Goal: Task Accomplishment & Management: Manage account settings

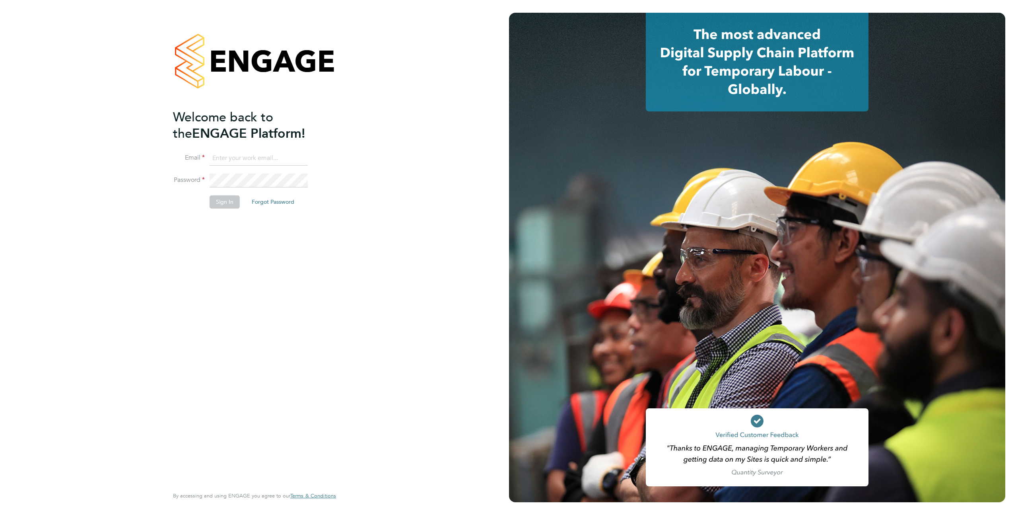
click at [245, 169] on li "Email" at bounding box center [250, 162] width 155 height 22
click at [241, 163] on input at bounding box center [259, 158] width 98 height 14
type input "supportuser4@engagetech.com"
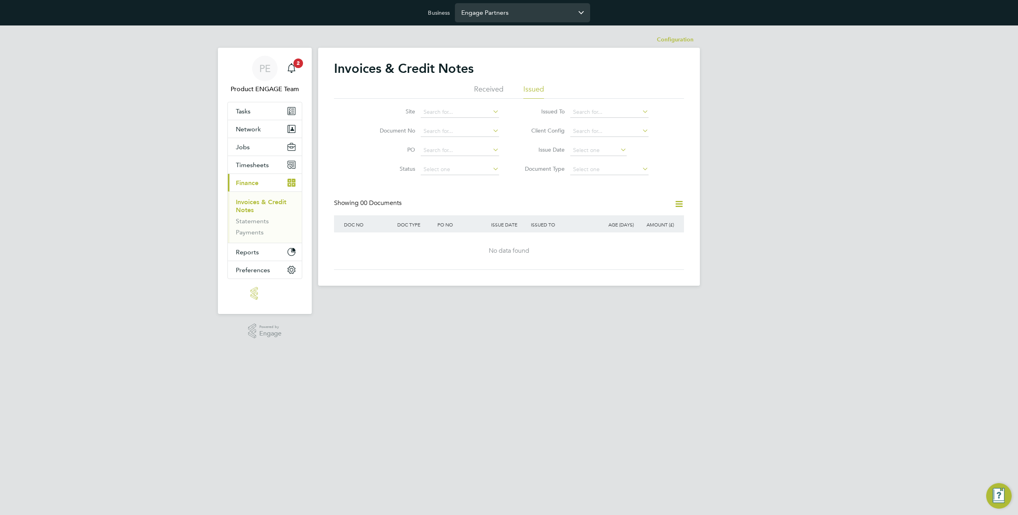
click at [515, 21] on input "Engage Partners" at bounding box center [522, 12] width 135 height 19
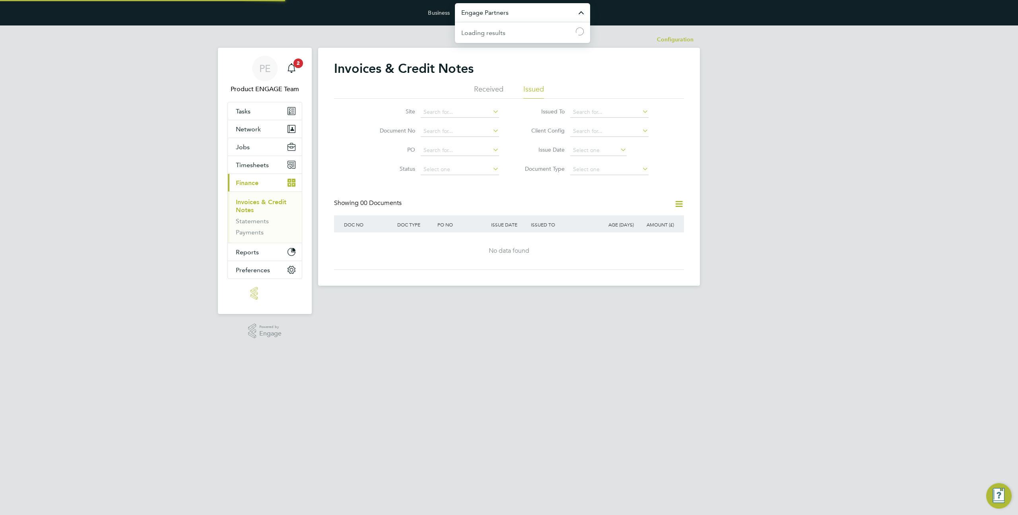
click at [515, 21] on input "Engage Partners" at bounding box center [522, 12] width 135 height 19
click at [514, 33] on span "Randstad Solutions Limited" at bounding box center [500, 32] width 79 height 10
type input "Randstad Solutions Limited"
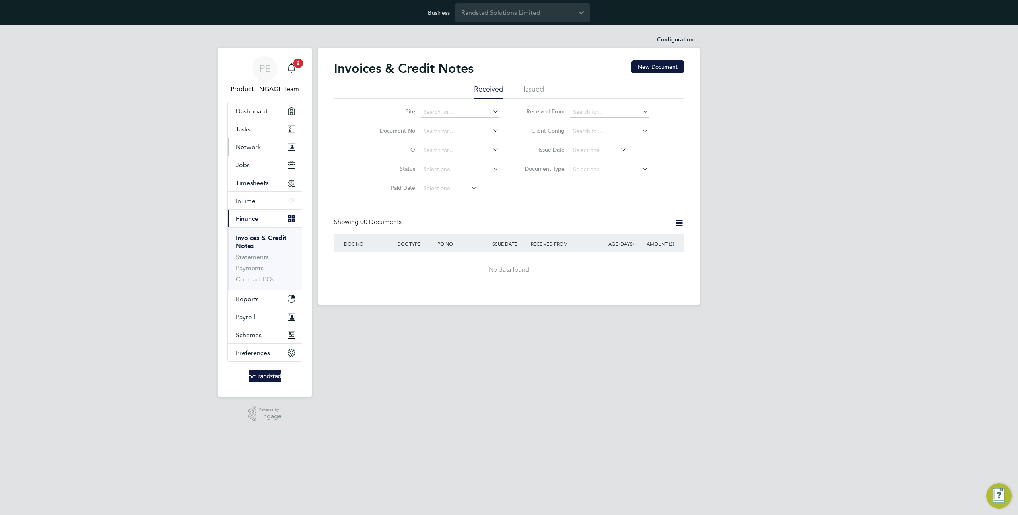
click at [250, 146] on span "Network" at bounding box center [248, 147] width 25 height 8
click at [260, 163] on link "Team Members" at bounding box center [258, 166] width 45 height 8
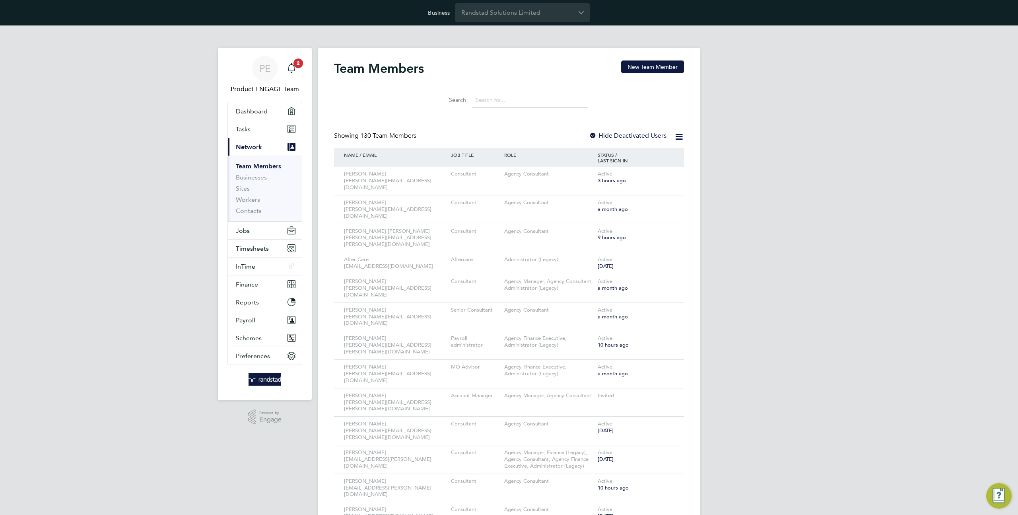
click at [485, 100] on input at bounding box center [530, 100] width 116 height 16
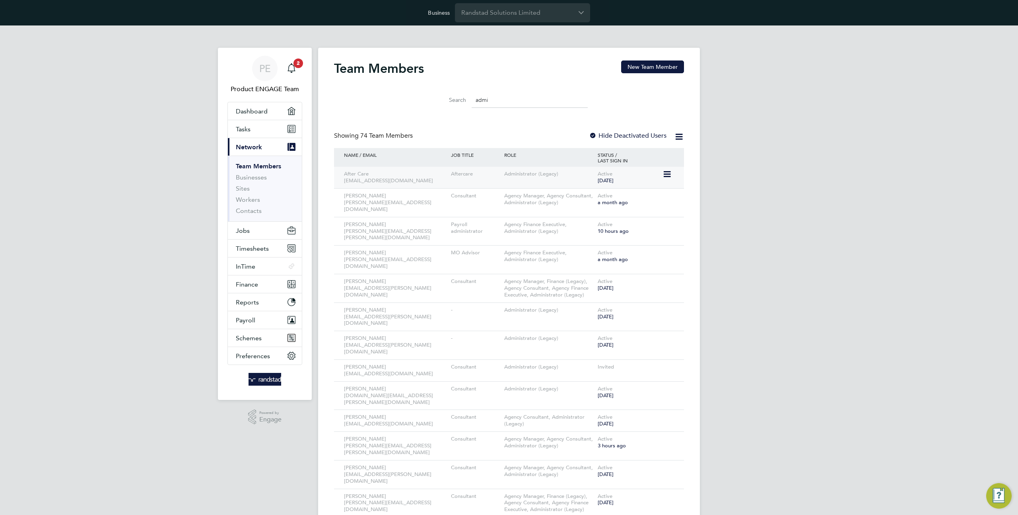
type input "admi"
click at [669, 176] on icon at bounding box center [666, 174] width 8 height 10
click at [592, 276] on li "Impersonate" at bounding box center [623, 275] width 96 height 11
click at [511, 12] on input "Randstad Solutions Limited" at bounding box center [522, 12] width 135 height 19
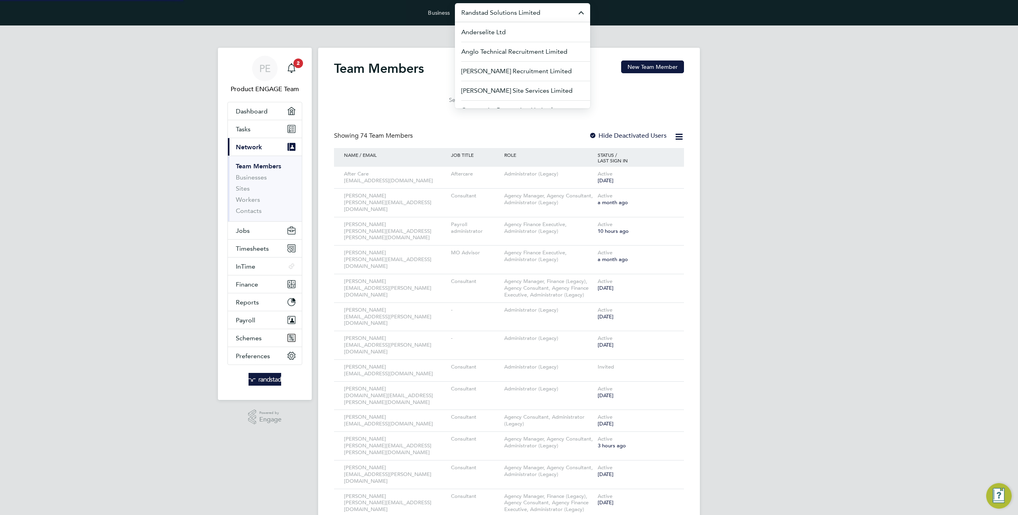
click at [511, 12] on input "Randstad Solutions Limited" at bounding box center [522, 12] width 135 height 19
click at [480, 91] on span "Hr Facilities Ltd" at bounding box center [483, 91] width 45 height 10
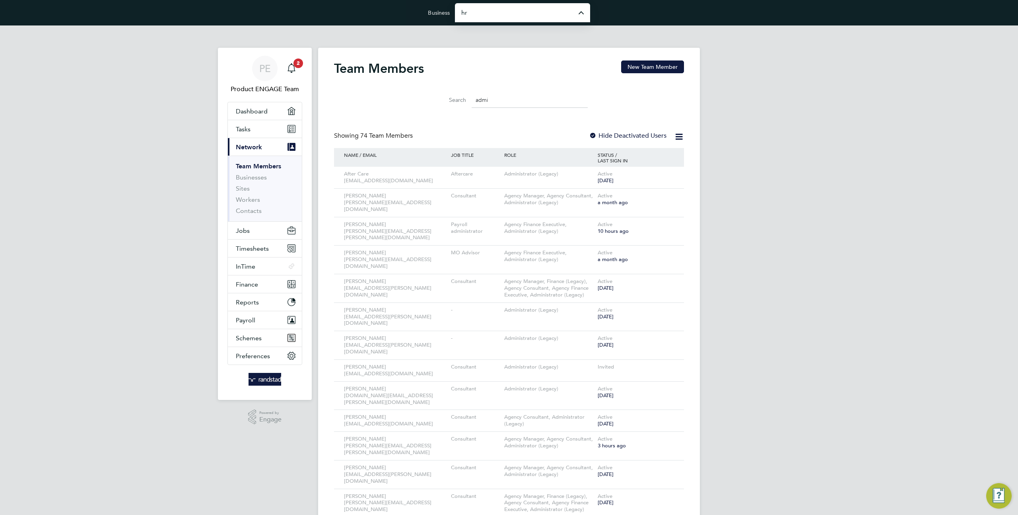
type input "Hr Facilities Ltd"
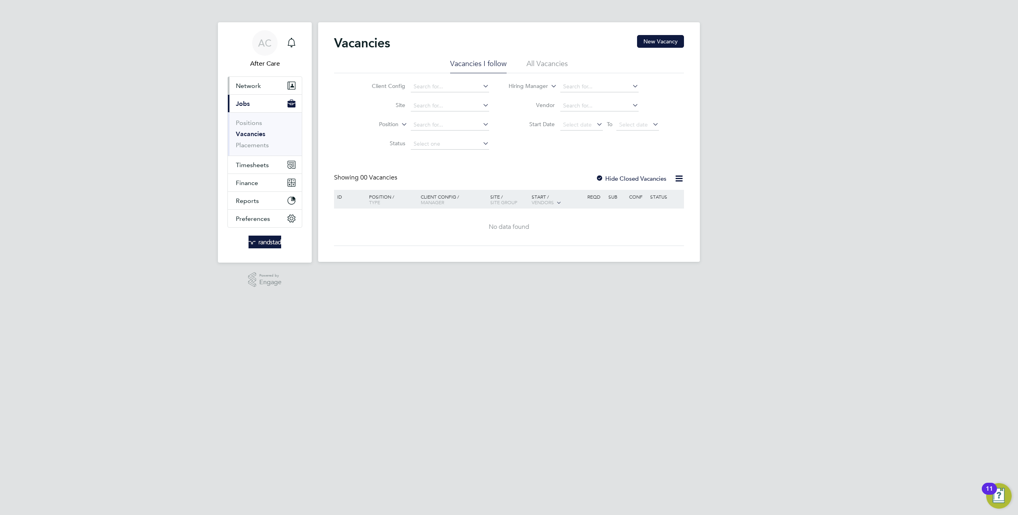
click at [259, 85] on span "Network" at bounding box center [248, 86] width 25 height 8
click at [250, 106] on link "Team Members" at bounding box center [258, 105] width 45 height 8
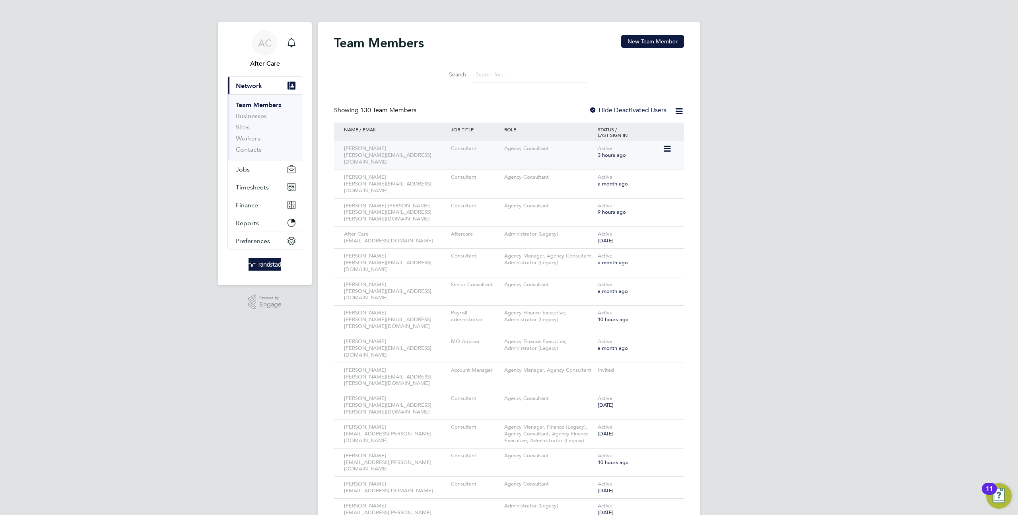
click at [664, 148] on icon at bounding box center [666, 149] width 8 height 10
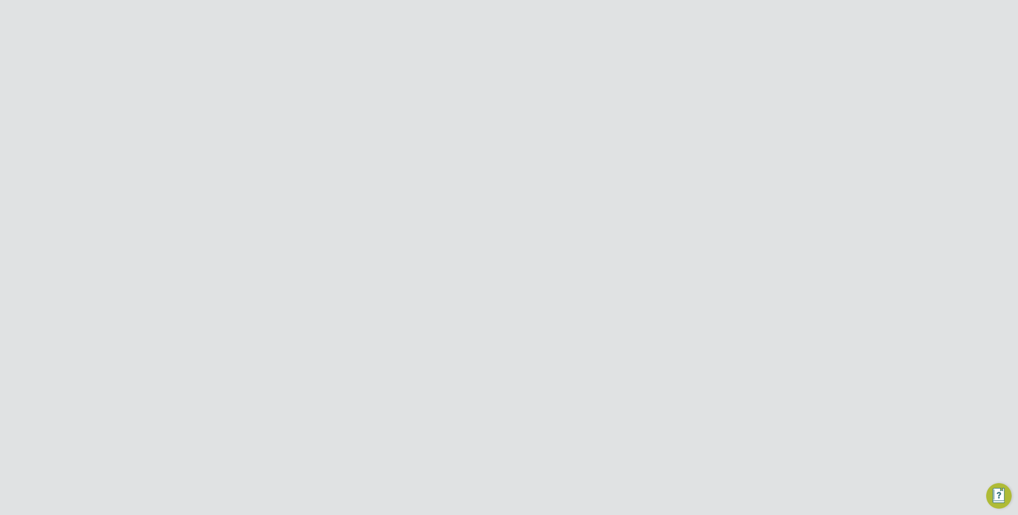
click at [519, 99] on input at bounding box center [530, 100] width 116 height 16
type input "admin"
click at [667, 173] on icon at bounding box center [666, 174] width 8 height 10
click at [595, 277] on li "Impersonate" at bounding box center [623, 275] width 96 height 11
click at [486, 4] on input "Hr Facilities Ltd" at bounding box center [522, 12] width 135 height 19
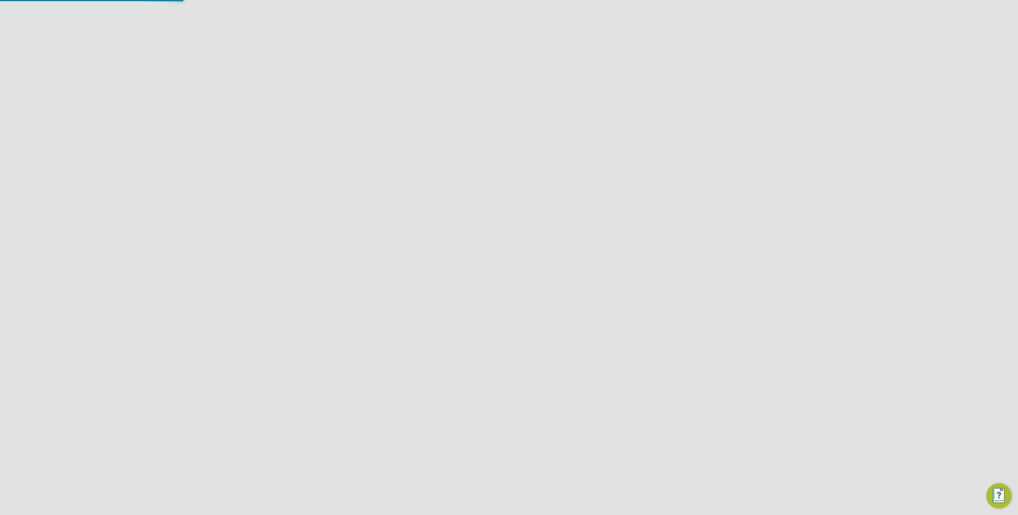
click at [486, 4] on input "Hr Facilities Ltd" at bounding box center [522, 12] width 135 height 19
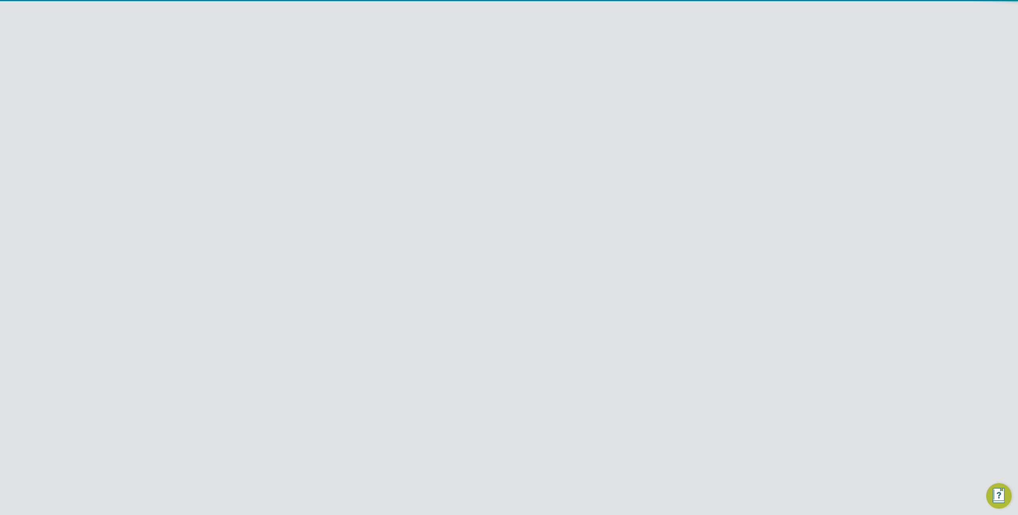
click at [501, 54] on span "Randstad Solutions Limited" at bounding box center [500, 52] width 79 height 10
type input "Randstad Solutions Limited"
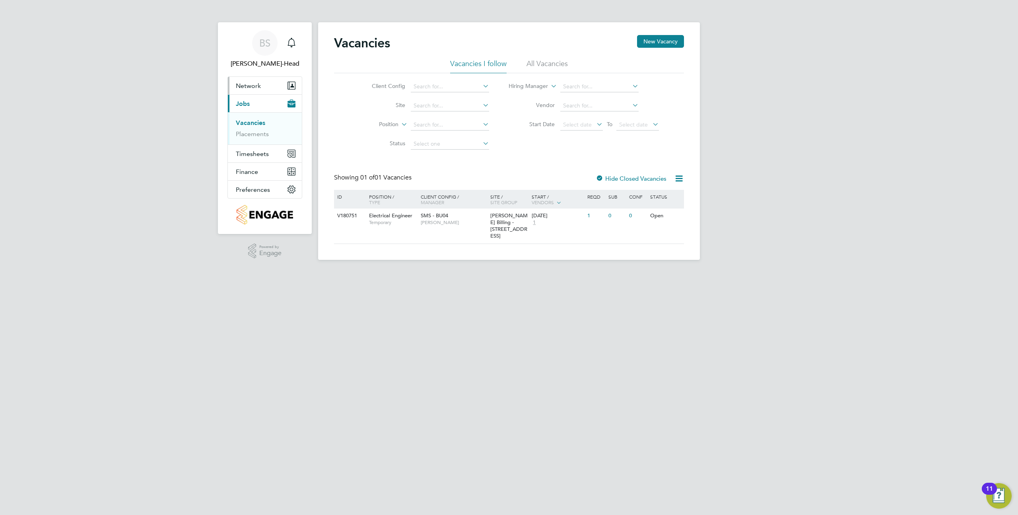
click at [243, 83] on span "Network" at bounding box center [248, 86] width 25 height 8
click at [252, 106] on link "Team Members" at bounding box center [258, 105] width 45 height 8
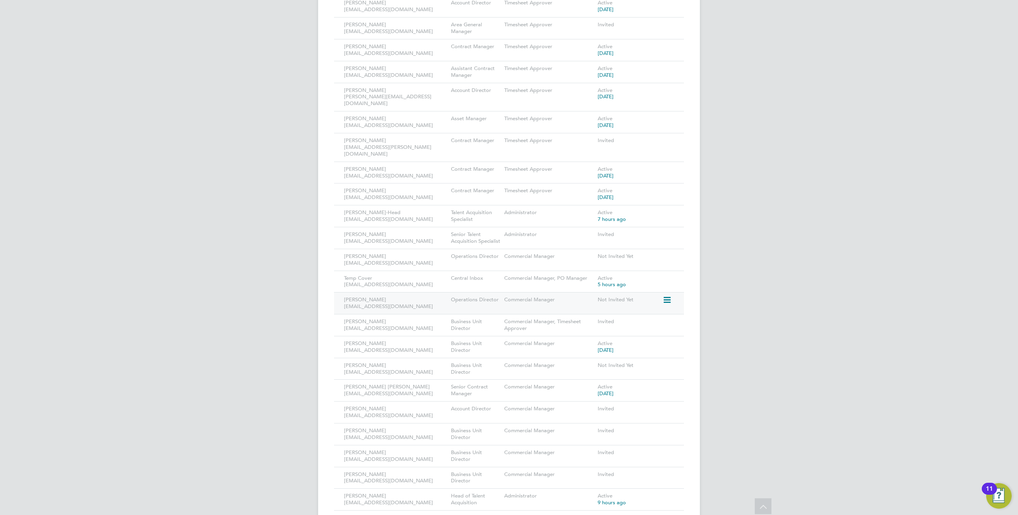
scroll to position [730, 0]
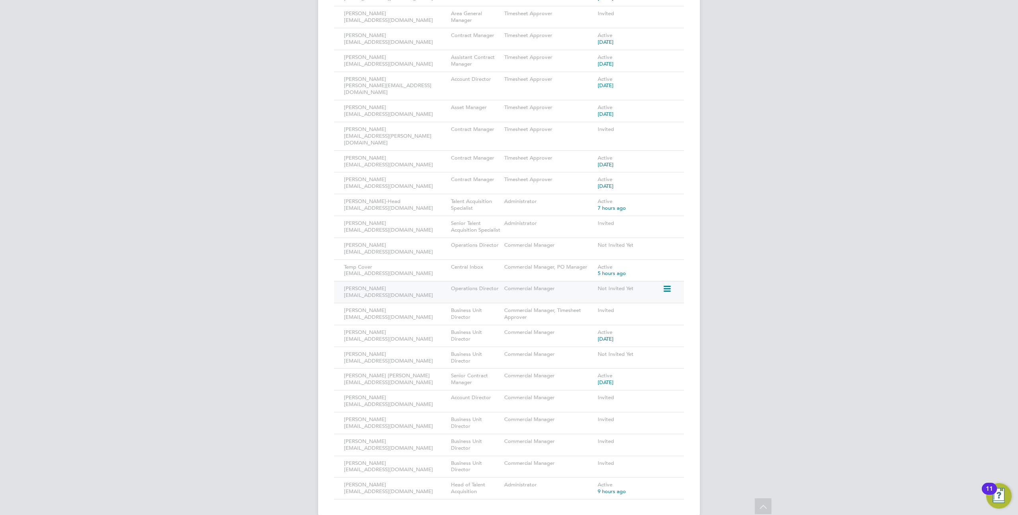
click at [666, 284] on icon at bounding box center [666, 289] width 8 height 10
click at [668, 284] on icon at bounding box center [666, 289] width 8 height 10
click at [666, 284] on icon at bounding box center [666, 289] width 8 height 10
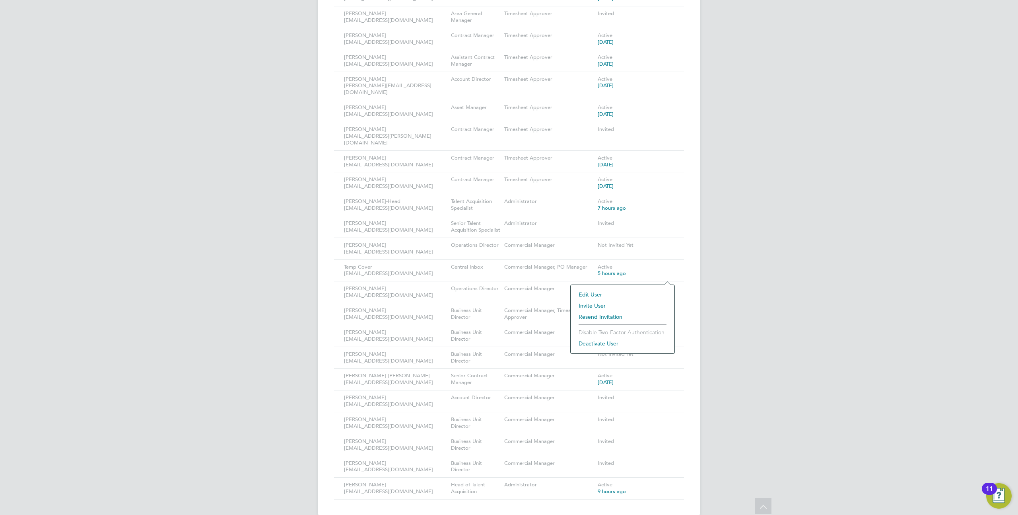
click at [666, 284] on icon at bounding box center [666, 289] width 8 height 10
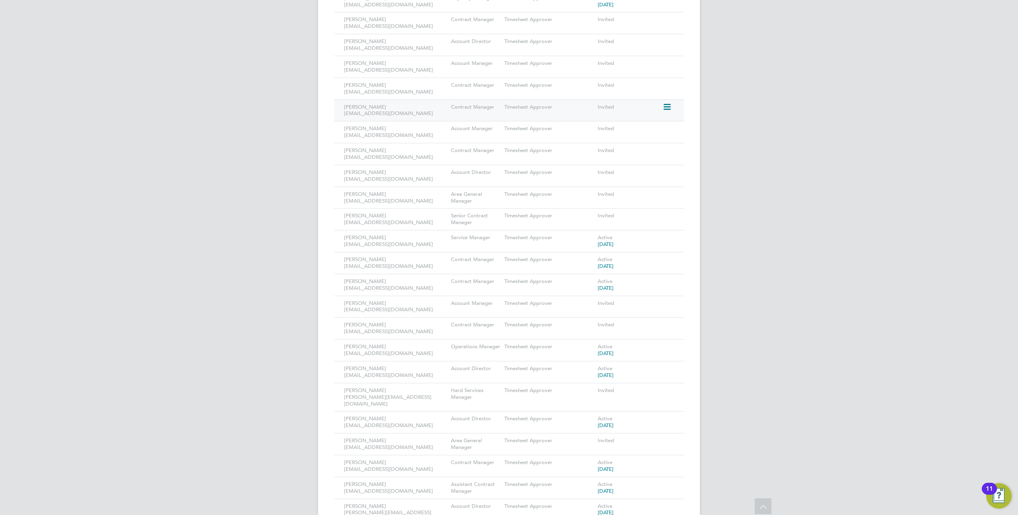
scroll to position [289, 0]
click at [667, 122] on icon at bounding box center [666, 121] width 8 height 10
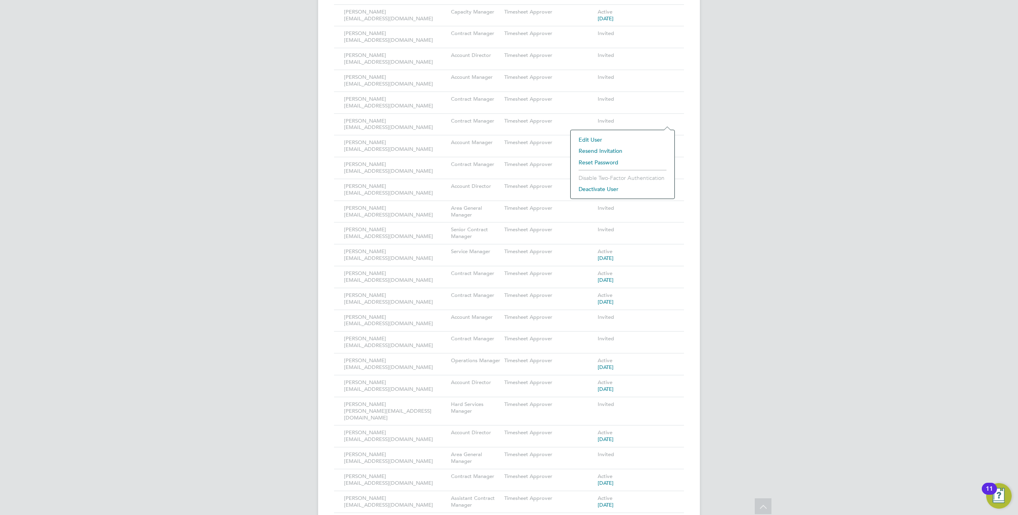
click at [727, 140] on div "BS Bryony Sarwar-Head Notifications Applications: Current page: Network Team Me…" at bounding box center [509, 339] width 1018 height 1257
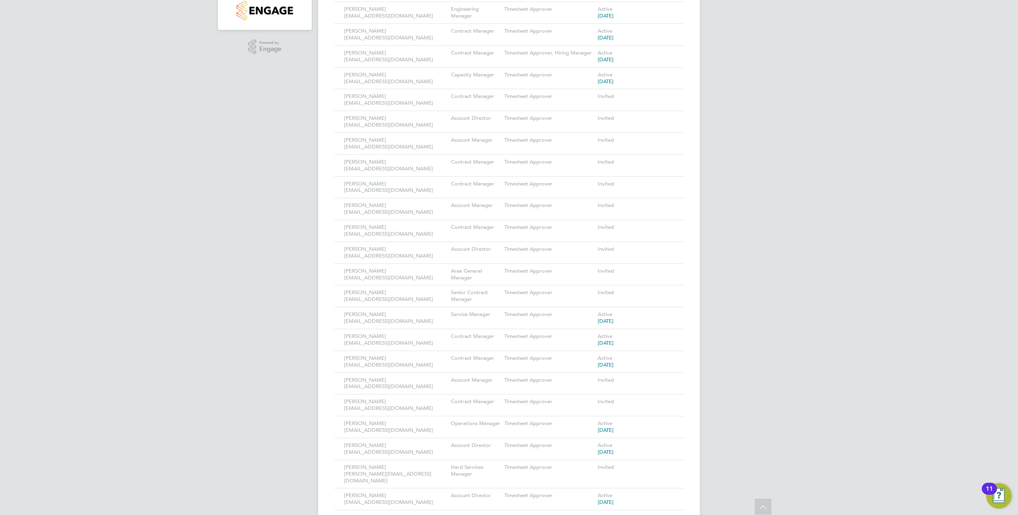
scroll to position [0, 0]
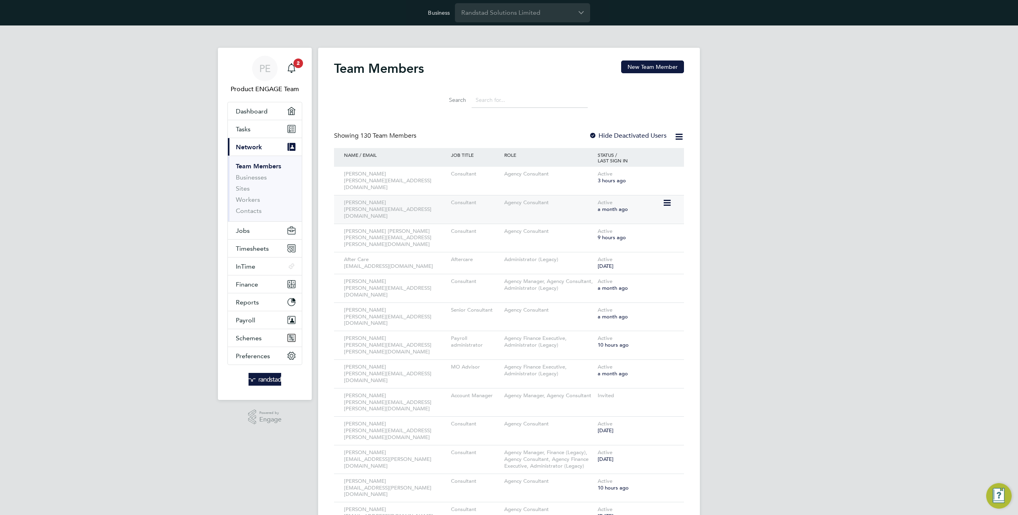
click at [674, 198] on div "[PERSON_NAME] [PERSON_NAME][EMAIL_ADDRESS][DOMAIN_NAME] Consultant Agency Consu…" at bounding box center [509, 209] width 350 height 29
click at [664, 277] on icon at bounding box center [666, 282] width 8 height 10
click at [599, 362] on li "Impersonate" at bounding box center [623, 362] width 96 height 11
click at [493, 11] on input "Randstad Solutions Limited" at bounding box center [522, 12] width 135 height 19
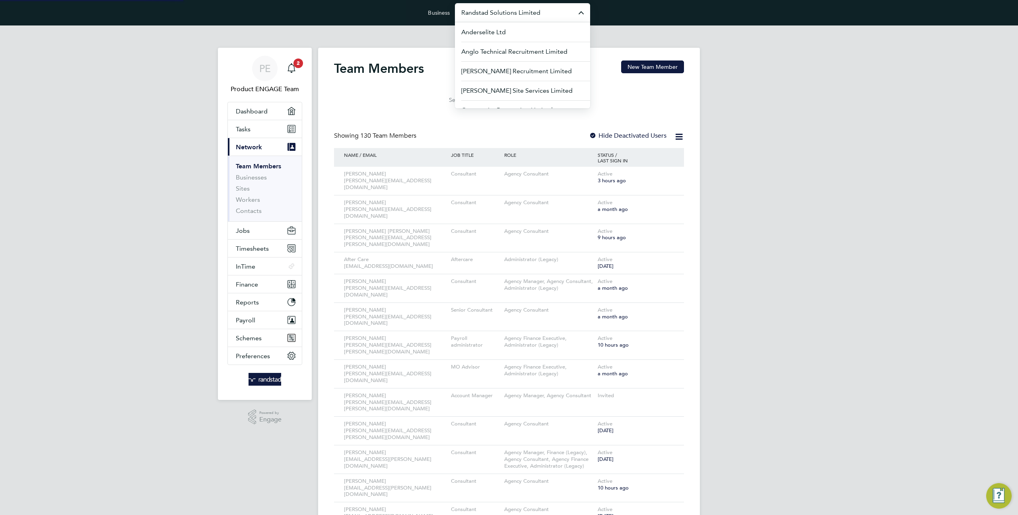
click at [493, 11] on input "Randstad Solutions Limited" at bounding box center [522, 12] width 135 height 19
type input "m"
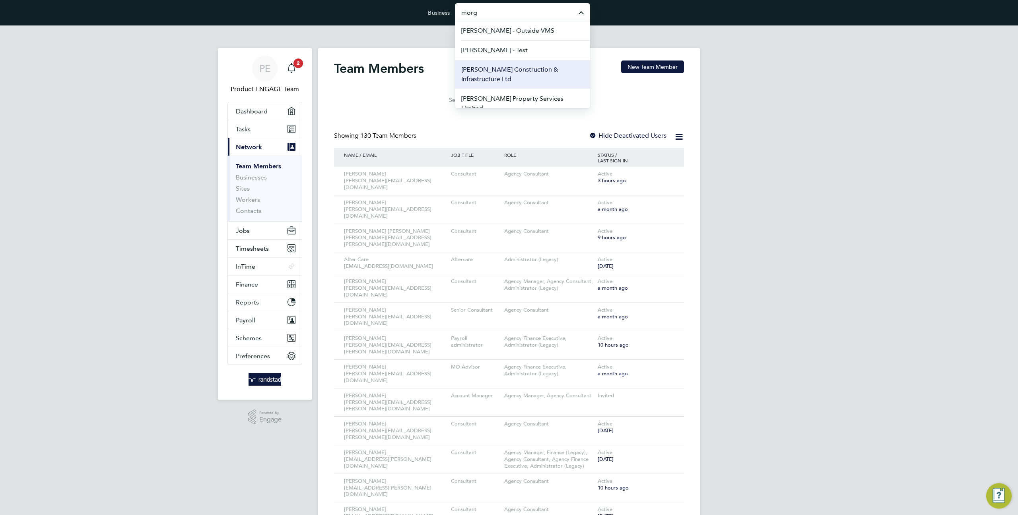
click at [509, 74] on span "Morgan Sindall Construction & Infrastructure Ltd" at bounding box center [522, 74] width 122 height 19
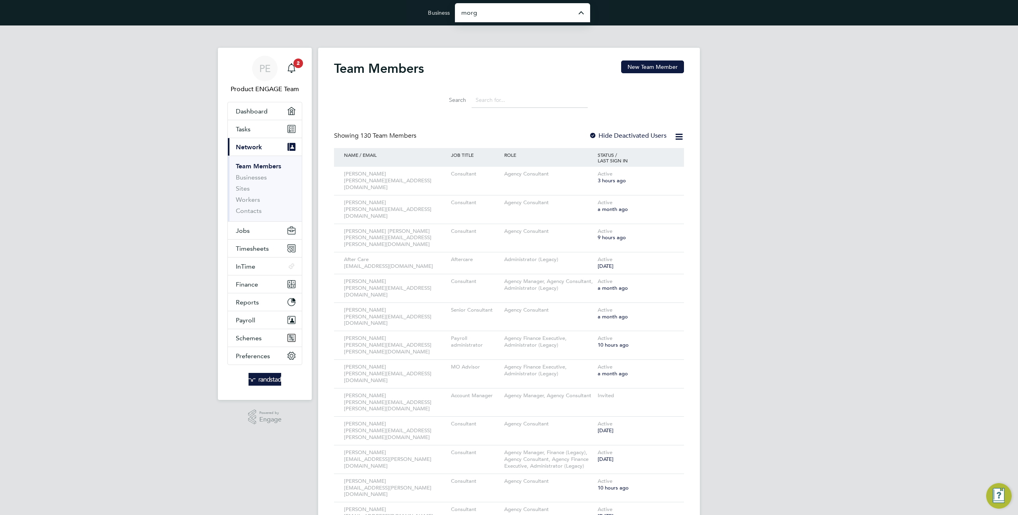
type input "Morgan Sindall Construction & Infrastructure Ltd"
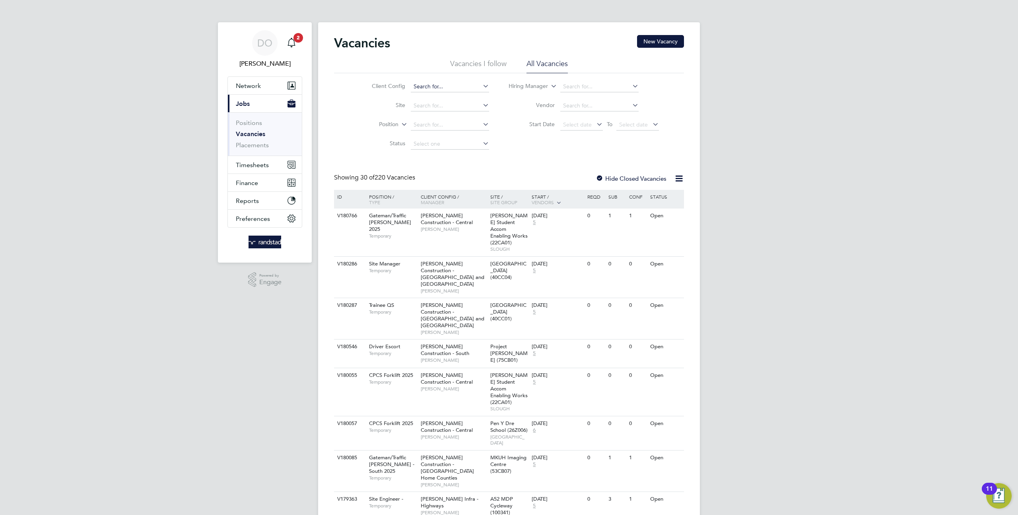
click at [426, 83] on input at bounding box center [450, 86] width 78 height 11
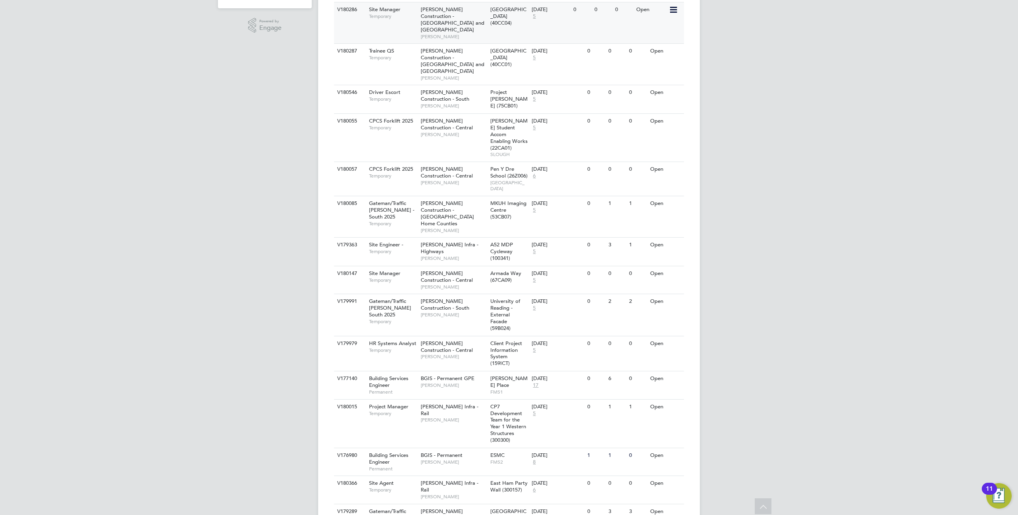
scroll to position [284, 0]
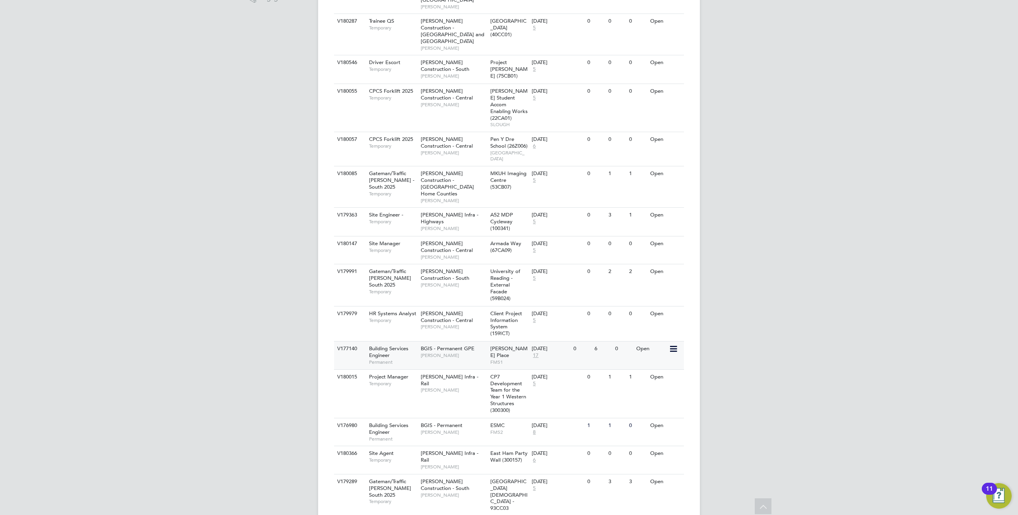
click at [446, 352] on span "[PERSON_NAME]" at bounding box center [454, 355] width 66 height 6
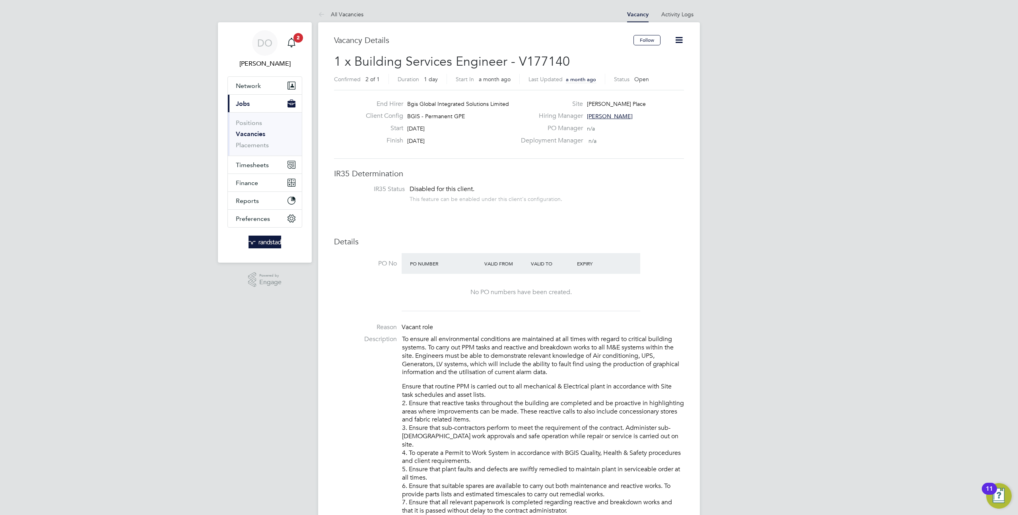
click at [678, 38] on icon at bounding box center [679, 40] width 10 height 10
click at [680, 37] on icon at bounding box center [679, 40] width 10 height 10
click at [682, 35] on icon at bounding box center [679, 40] width 10 height 10
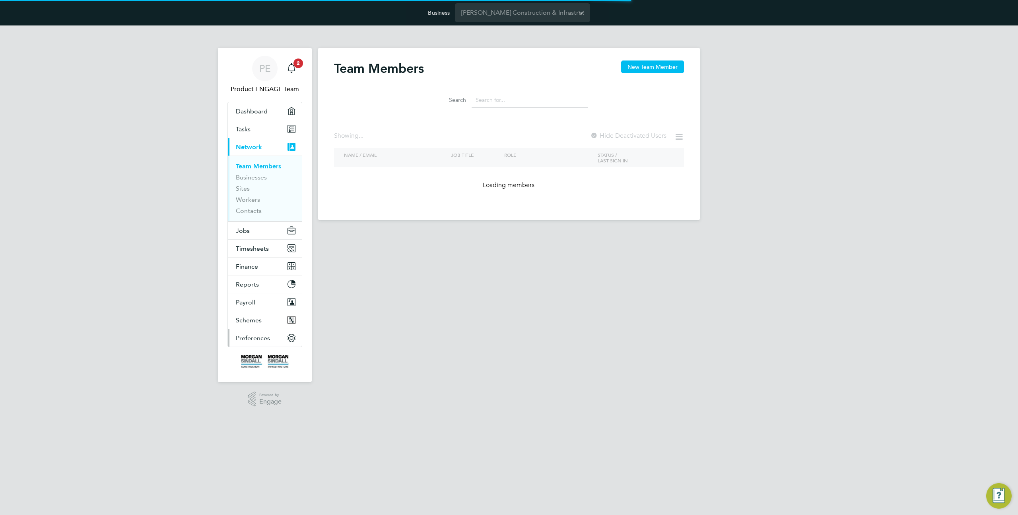
click at [257, 337] on span "Preferences" at bounding box center [253, 338] width 34 height 8
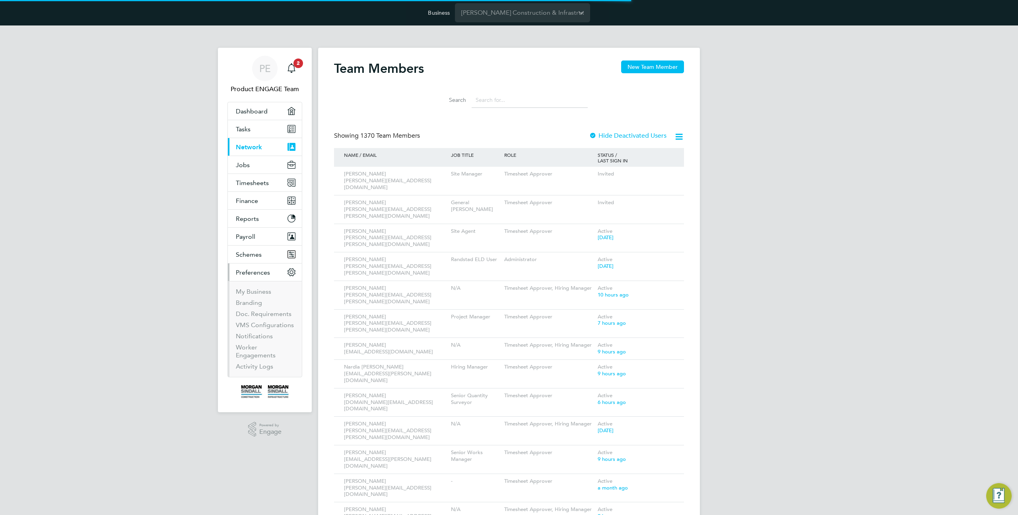
click at [259, 276] on span "Preferences" at bounding box center [253, 272] width 34 height 8
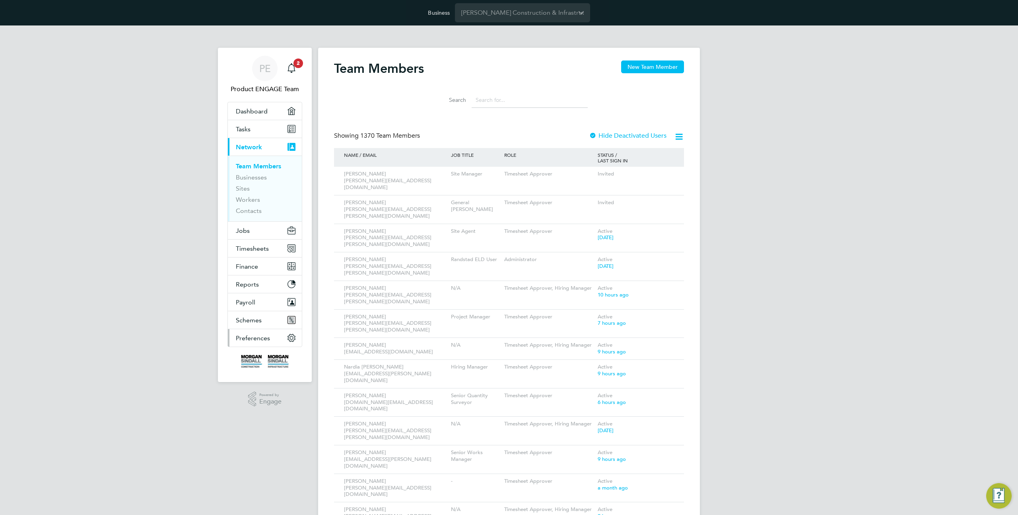
click at [253, 336] on span "Preferences" at bounding box center [253, 338] width 34 height 8
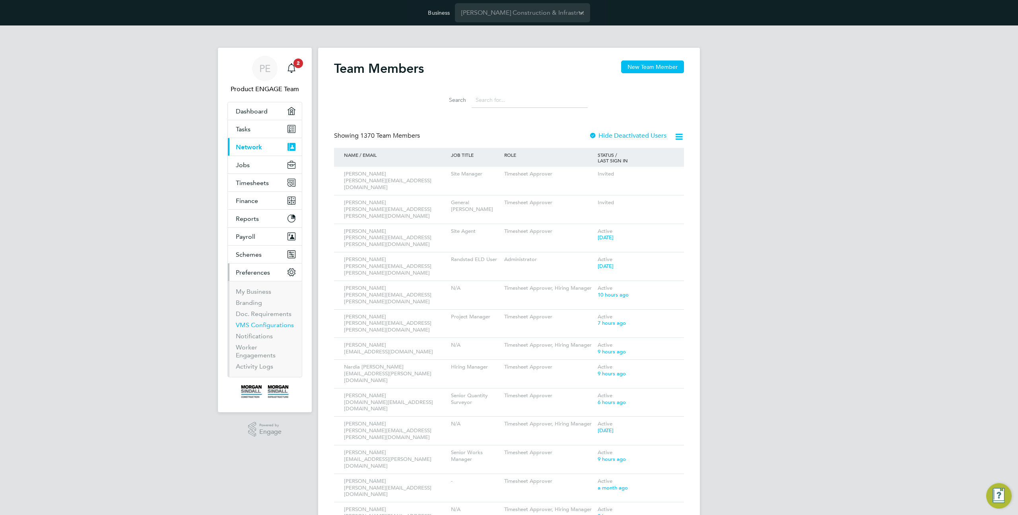
click at [258, 325] on link "VMS Configurations" at bounding box center [265, 325] width 58 height 8
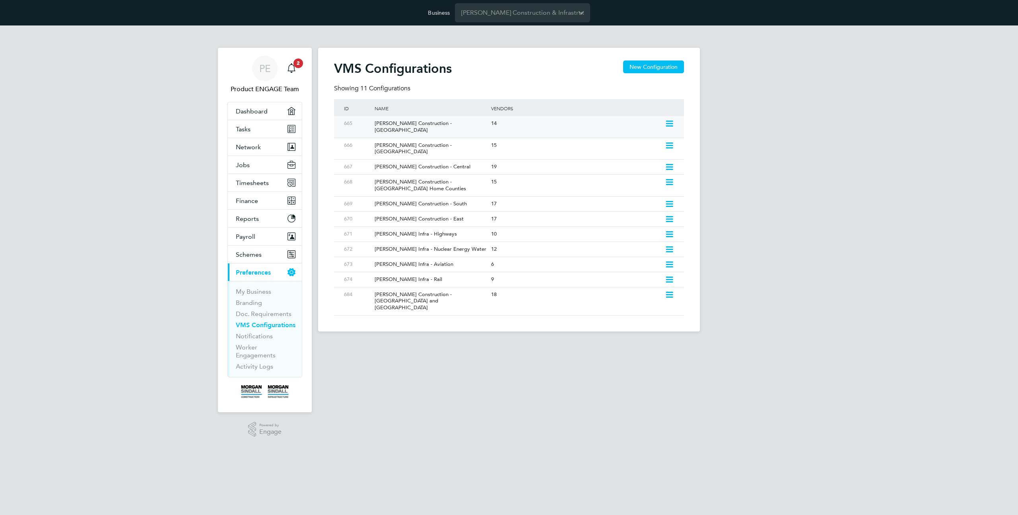
click at [633, 126] on div "14" at bounding box center [576, 123] width 174 height 15
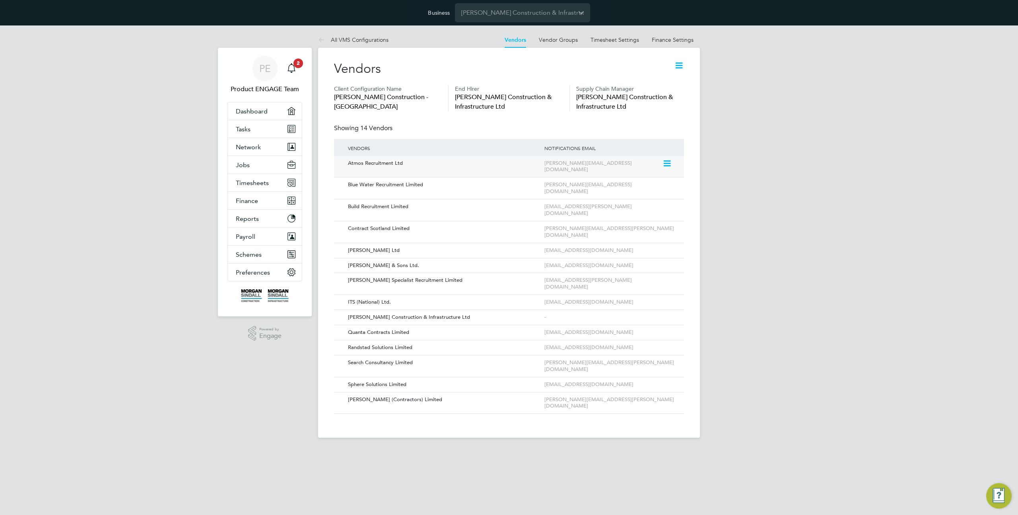
click at [670, 167] on icon at bounding box center [666, 164] width 8 height 10
click at [649, 180] on li "Edit Vendor" at bounding box center [645, 181] width 51 height 11
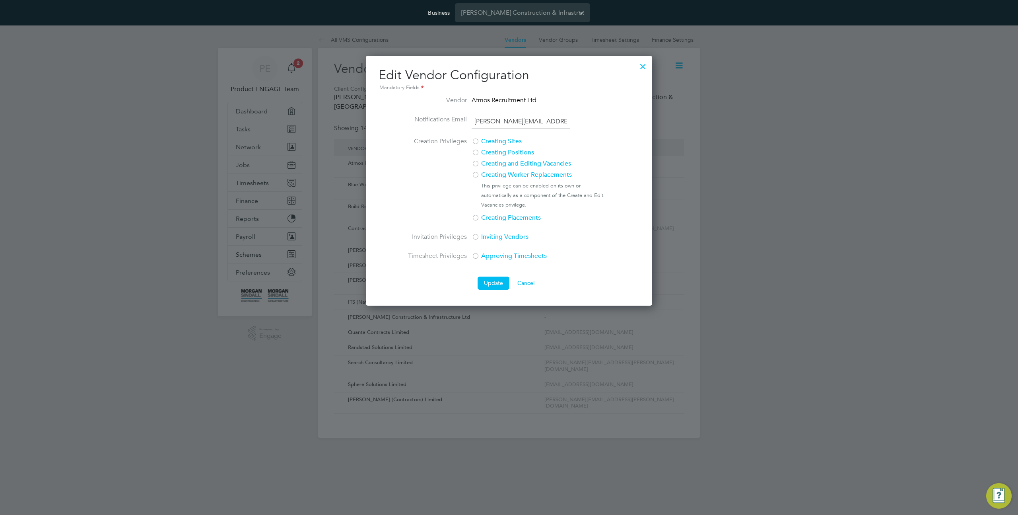
click at [644, 67] on div at bounding box center [643, 64] width 14 height 14
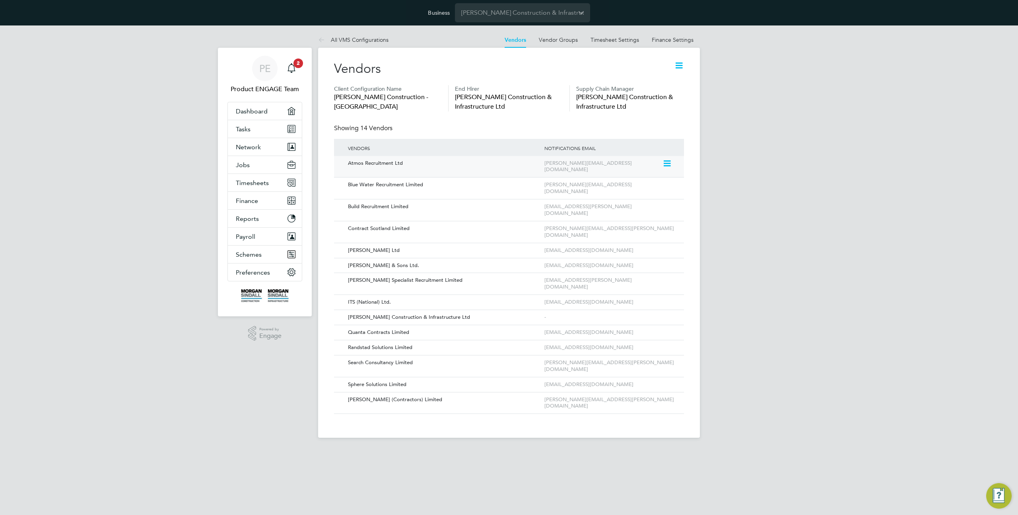
click at [668, 164] on icon at bounding box center [666, 164] width 8 height 10
click at [649, 184] on li "Edit Vendor" at bounding box center [645, 181] width 51 height 11
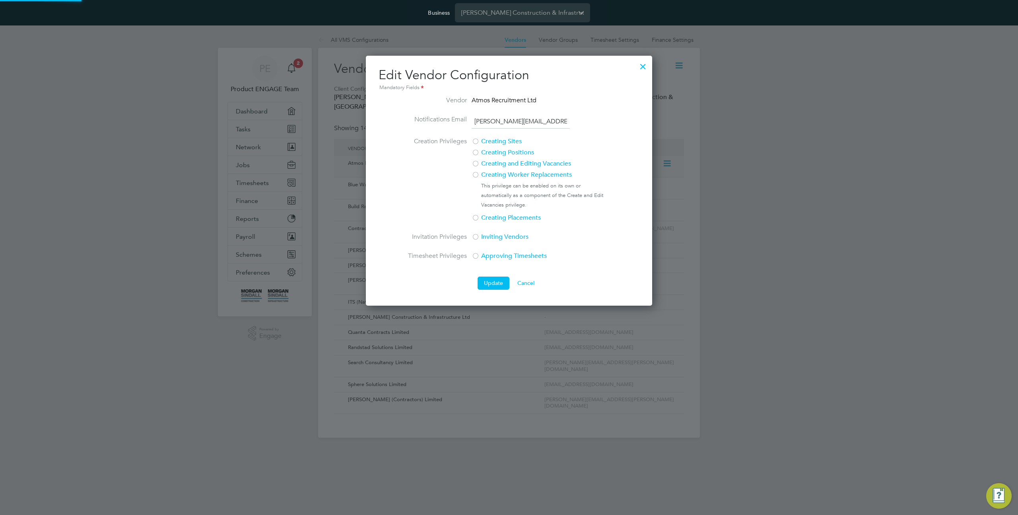
scroll to position [250, 287]
click at [642, 67] on div at bounding box center [643, 64] width 14 height 14
